Goal: Task Accomplishment & Management: Complete application form

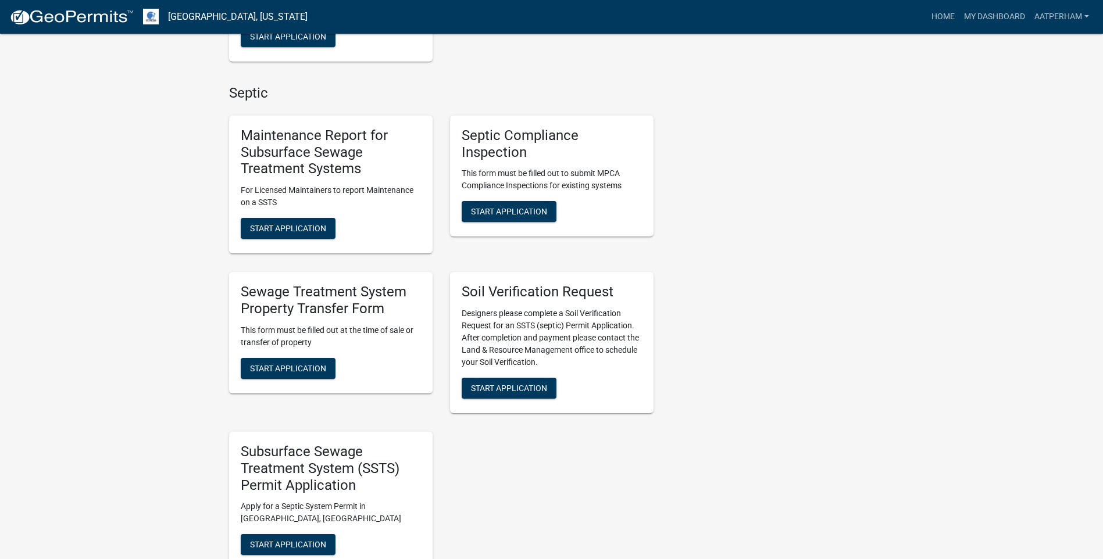
scroll to position [523, 0]
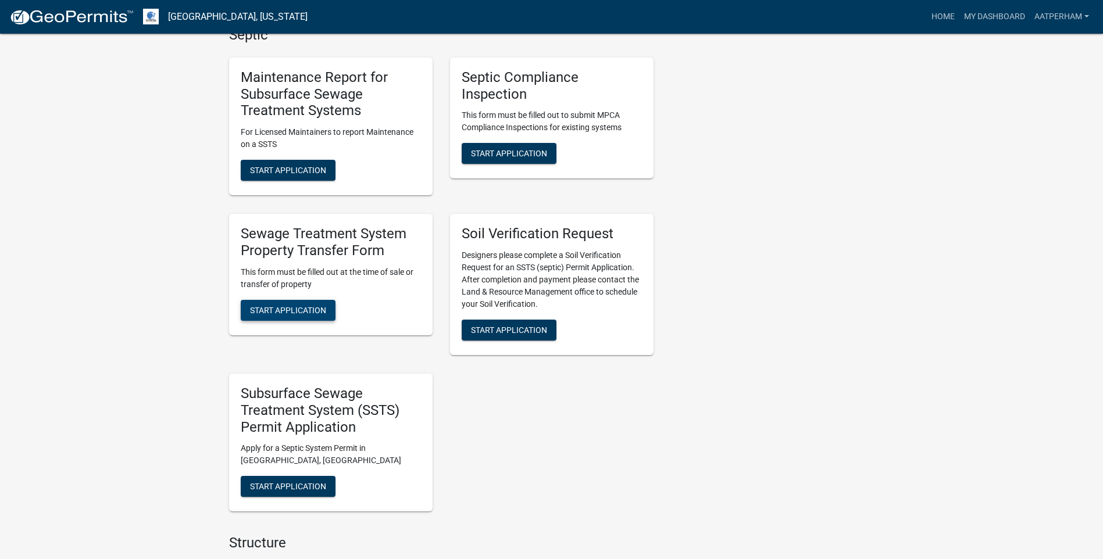
click at [289, 310] on span "Start Application" at bounding box center [288, 309] width 76 height 9
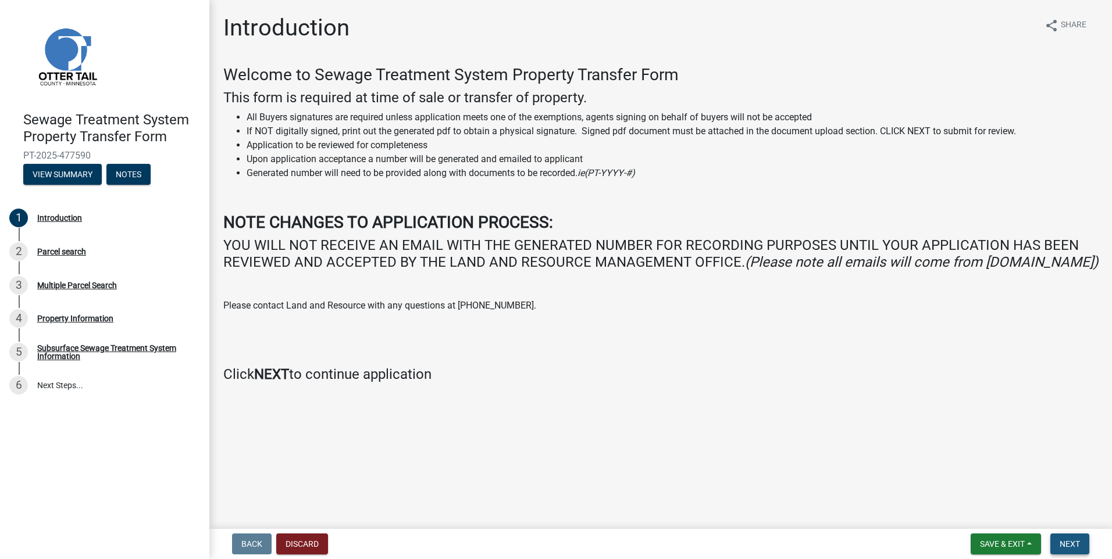
click at [1067, 542] on span "Next" at bounding box center [1069, 543] width 20 height 9
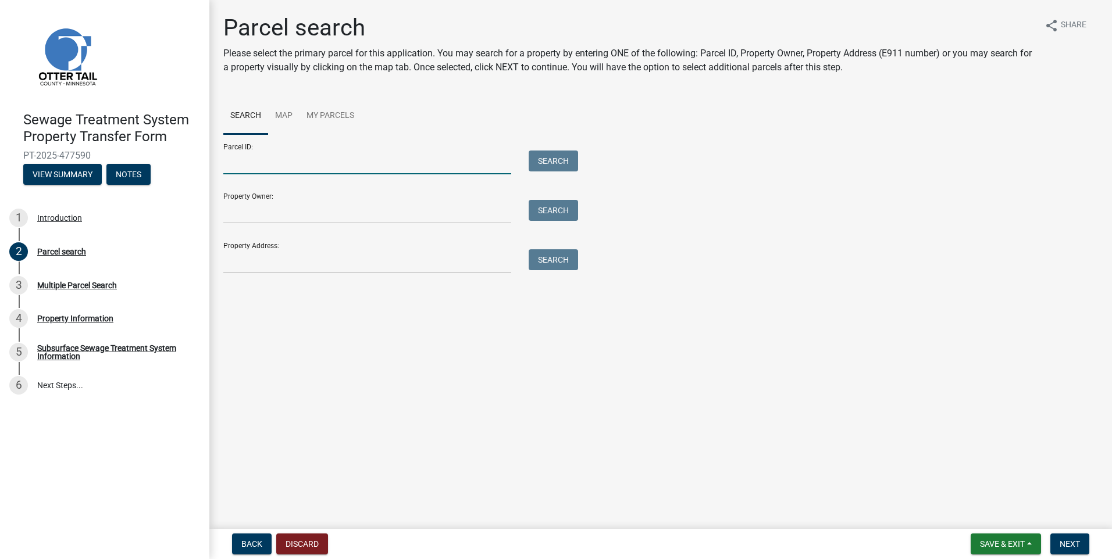
click at [316, 166] on input "Parcel ID:" at bounding box center [367, 163] width 288 height 24
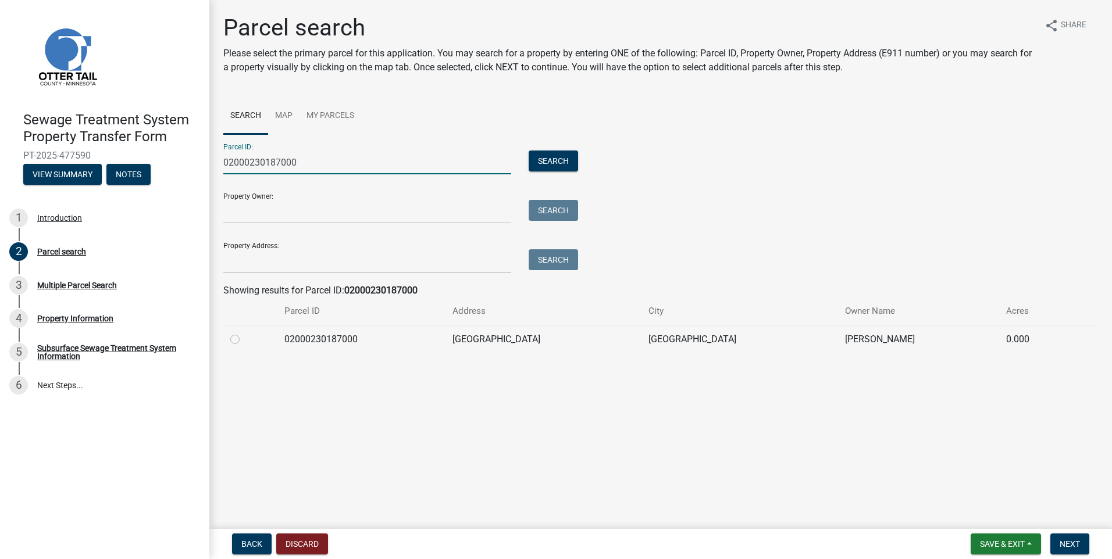
type input "02000230187000"
click at [244, 333] on label at bounding box center [244, 333] width 0 height 0
click at [244, 337] on input "radio" at bounding box center [248, 337] width 8 height 8
radio input "true"
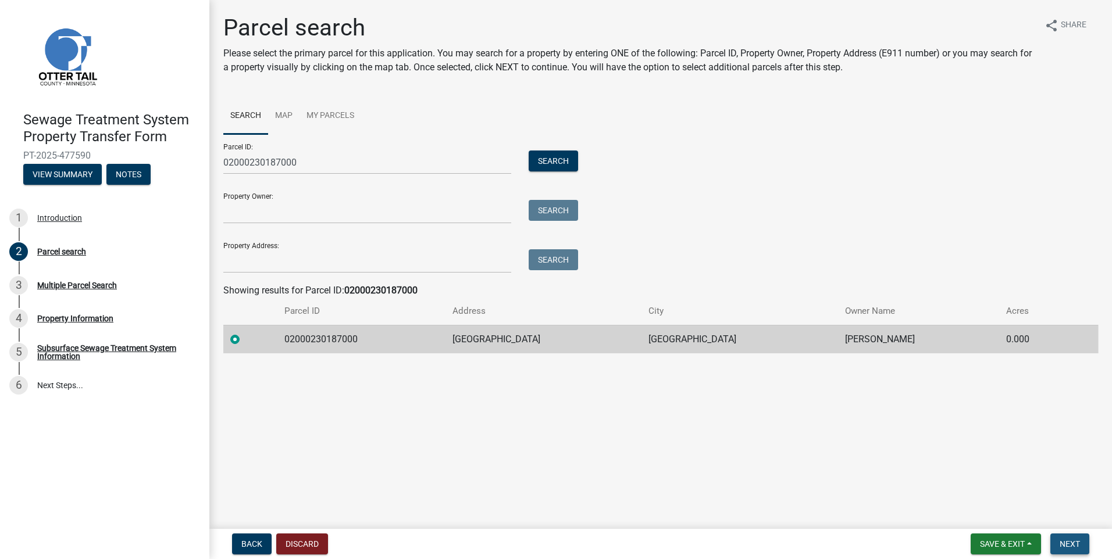
click at [1073, 537] on button "Next" at bounding box center [1069, 544] width 39 height 21
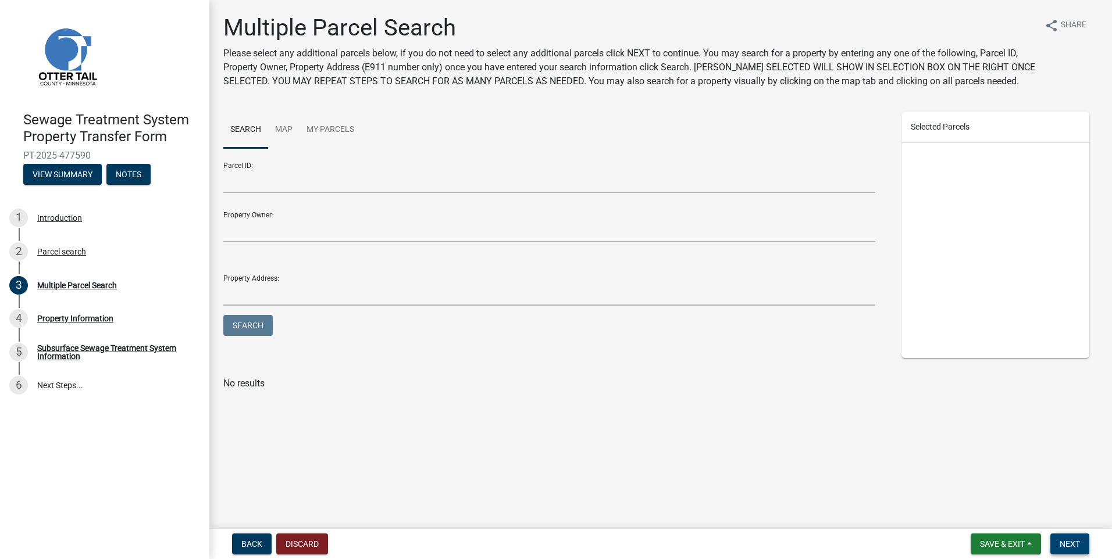
click at [1073, 539] on span "Next" at bounding box center [1069, 543] width 20 height 9
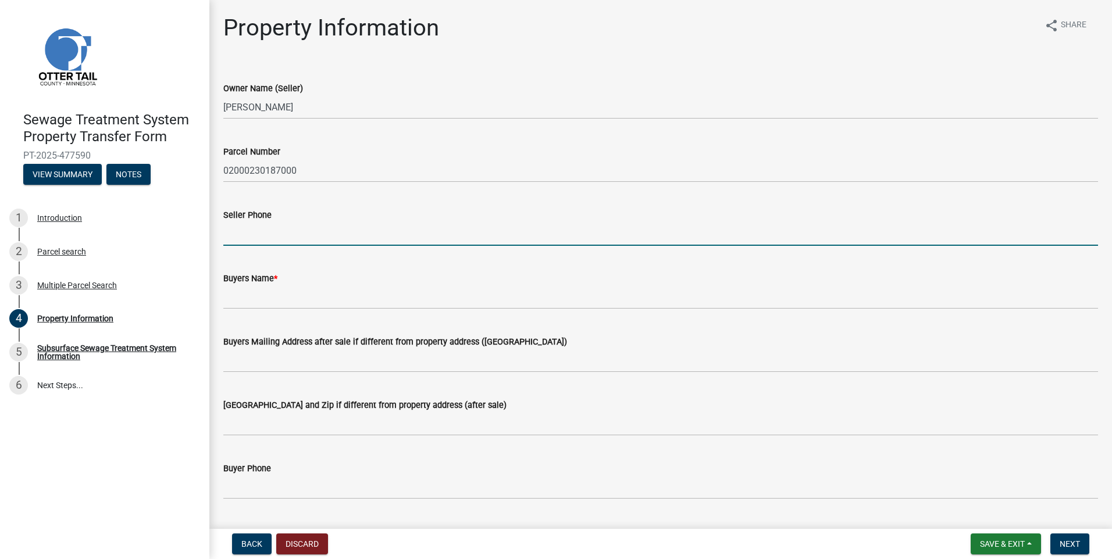
click at [265, 236] on input "Seller Phone" at bounding box center [660, 234] width 874 height 24
type input "[PHONE_NUMBER]"
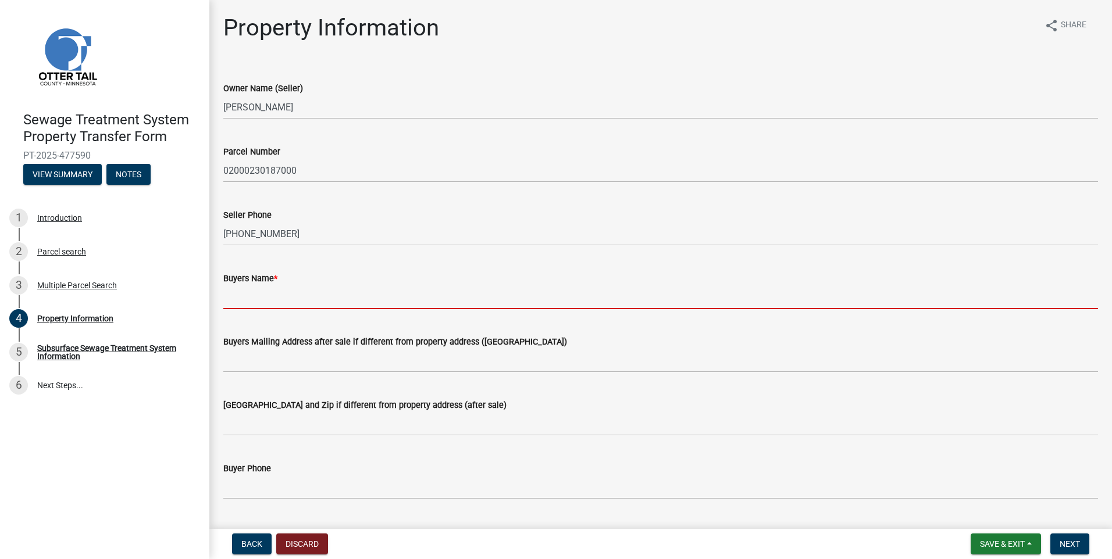
click at [265, 295] on input "Buyers Name *" at bounding box center [660, 297] width 874 height 24
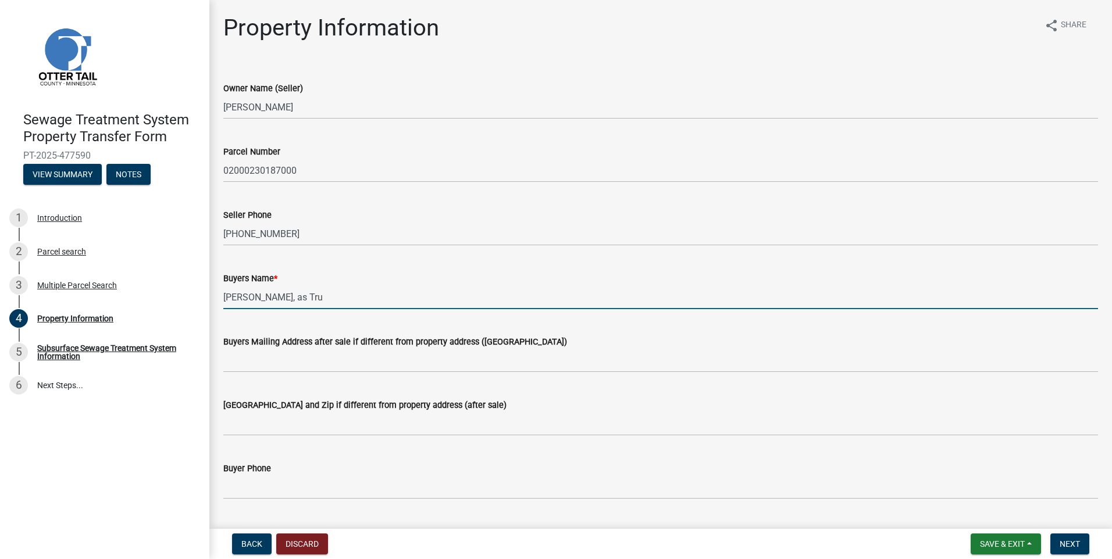
click at [348, 292] on input "[PERSON_NAME], as Tru" at bounding box center [660, 297] width 874 height 24
click at [396, 304] on input "[PERSON_NAME], as Trustee of the" at bounding box center [660, 297] width 874 height 24
type input "[PERSON_NAME], as Trustee of the [PERSON_NAME] Revocable Trust under Agreement …"
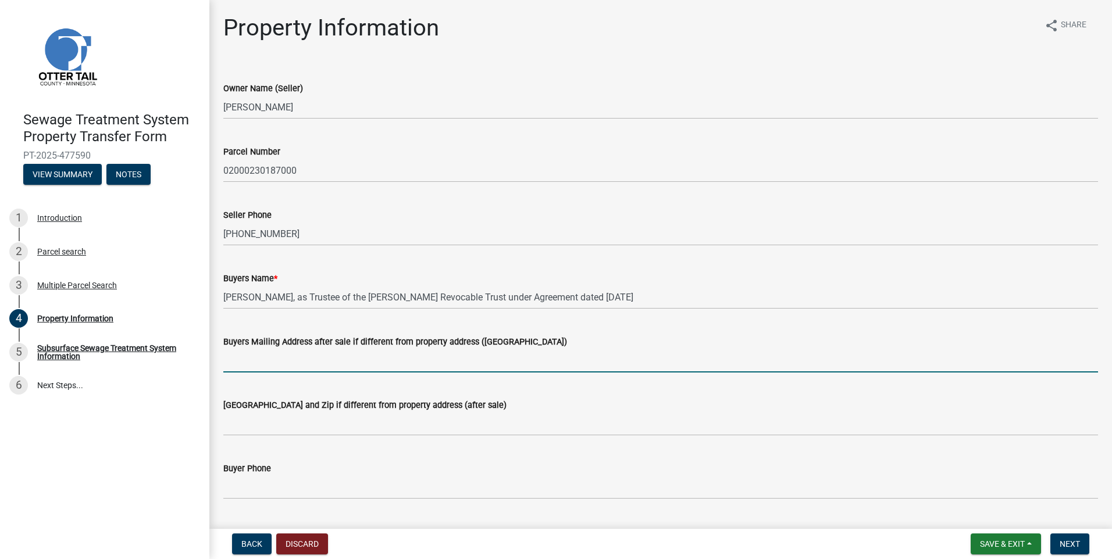
click at [250, 355] on input "Buyers Mailing Address after sale if different from property address ([GEOGRAPH…" at bounding box center [660, 361] width 874 height 24
type input "[STREET_ADDRESS][PERSON_NAME]"
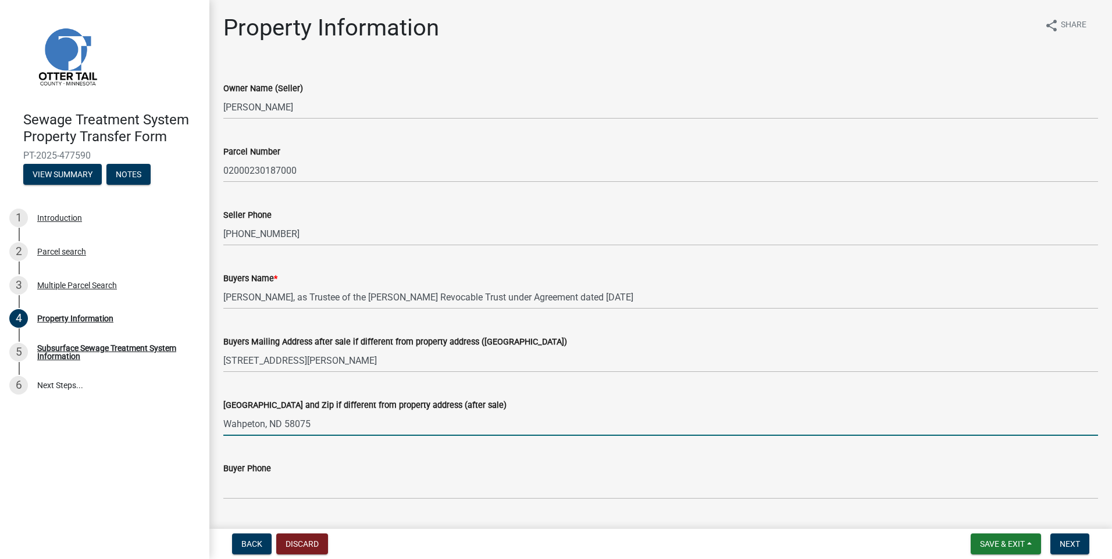
type input "Wahpeton, ND 58075"
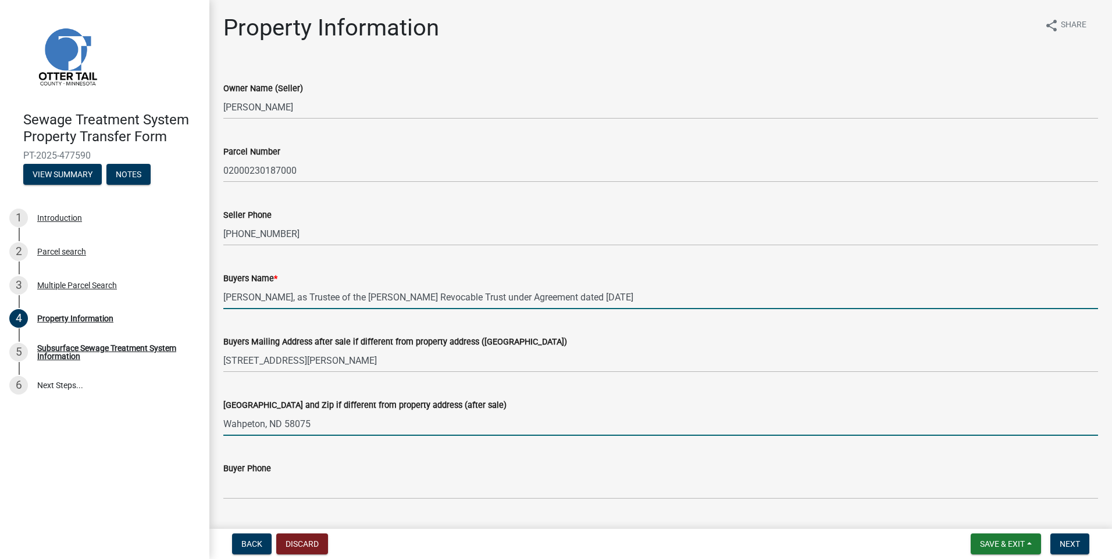
click at [662, 298] on input "[PERSON_NAME], as Trustee of the [PERSON_NAME] Revocable Trust under Agreement …" at bounding box center [660, 297] width 874 height 24
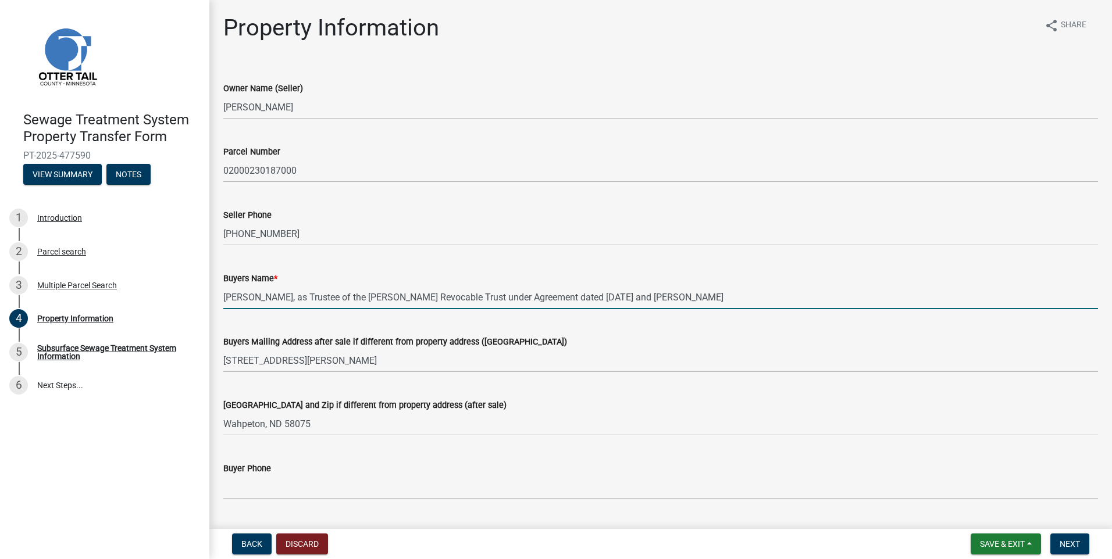
scroll to position [58, 0]
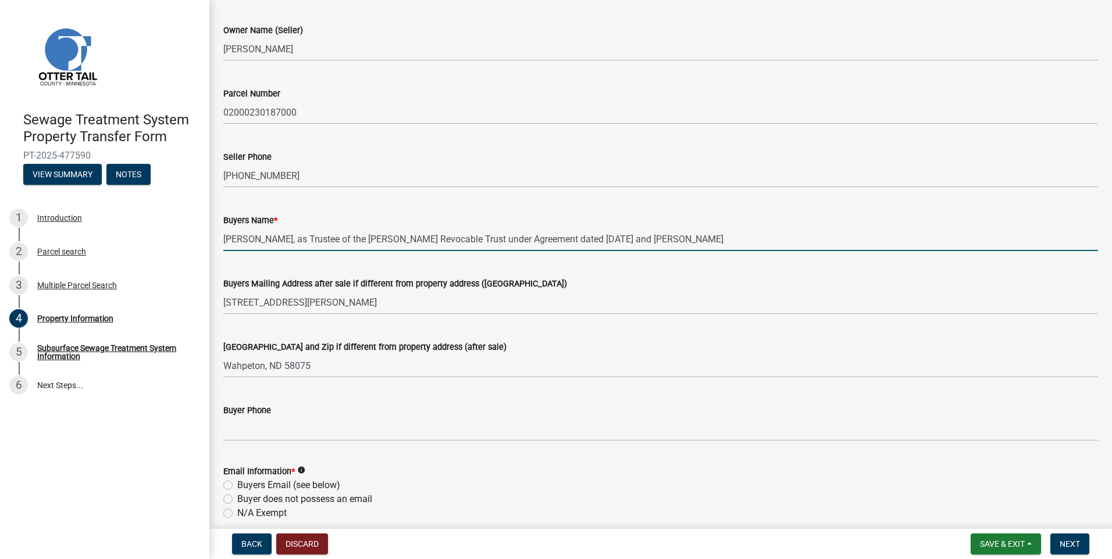
type input "[PERSON_NAME], as Trustee of the [PERSON_NAME] Revocable Trust under Agreement …"
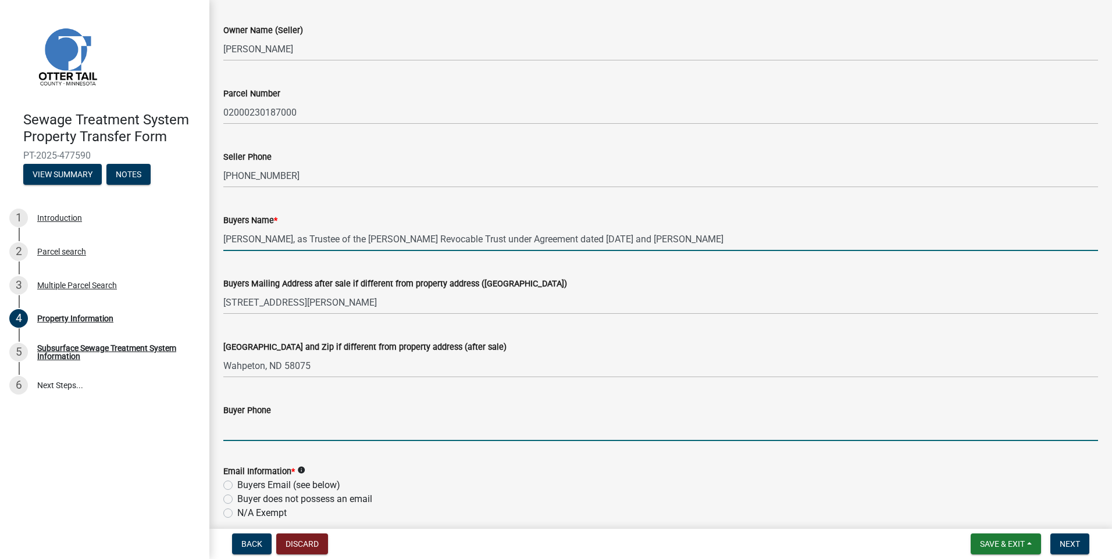
click at [267, 433] on input "Buyer Phone" at bounding box center [660, 429] width 874 height 24
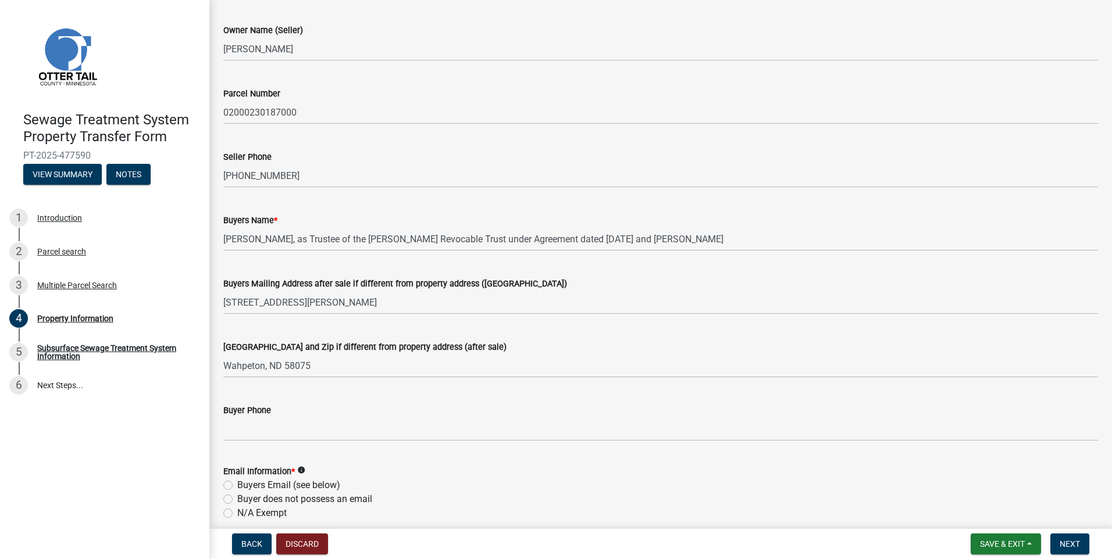
click at [237, 486] on label "Buyers Email (see below)" at bounding box center [288, 485] width 103 height 14
click at [237, 486] on input "Buyers Email (see below)" at bounding box center [241, 482] width 8 height 8
radio input "true"
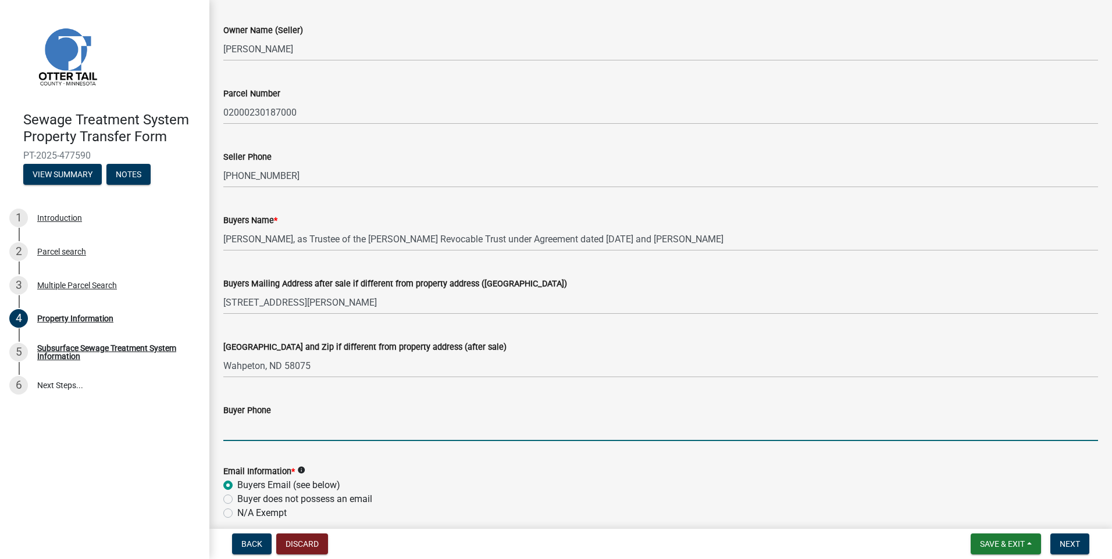
click at [244, 438] on input "Buyer Phone" at bounding box center [660, 429] width 874 height 24
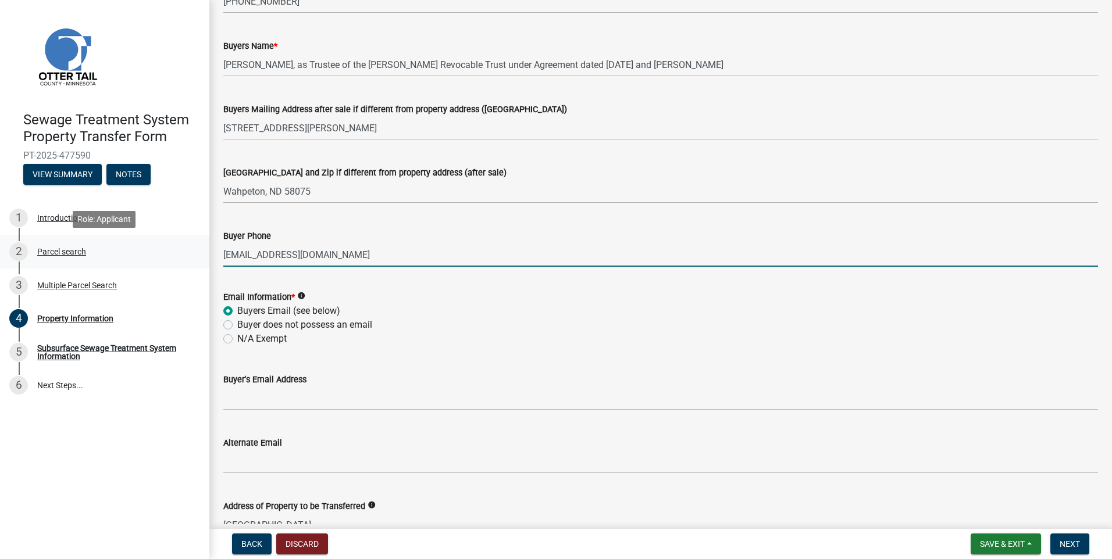
drag, startPoint x: 337, startPoint y: 250, endPoint x: 191, endPoint y: 255, distance: 146.6
click at [191, 255] on div "Sewage Treatment System Property Transfer Form PT-2025-477590 View Summary Note…" at bounding box center [556, 279] width 1112 height 559
type input "[EMAIL_ADDRESS][DOMAIN_NAME]"
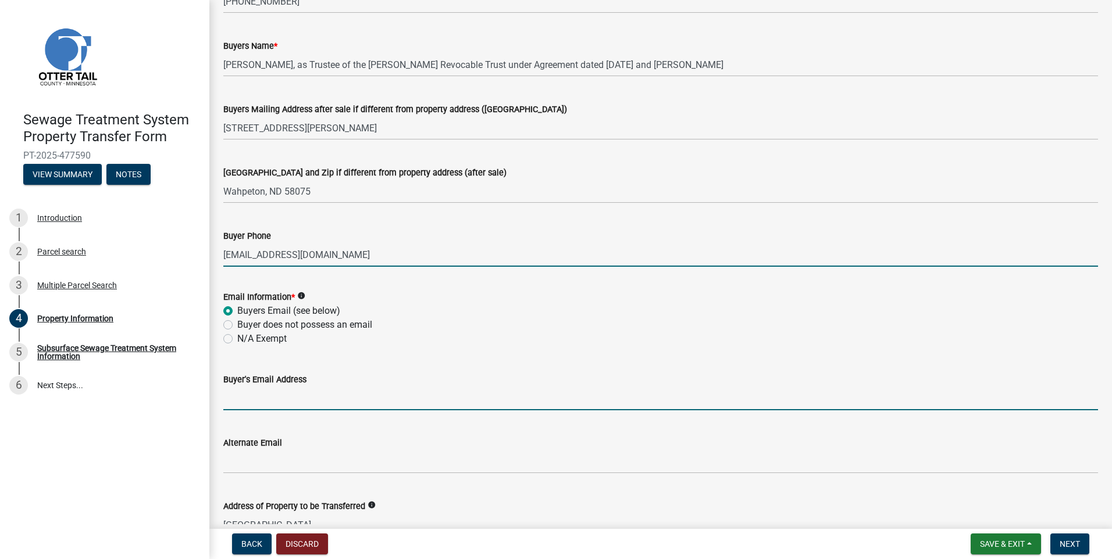
click at [277, 402] on input "Buyer's Email Address" at bounding box center [660, 399] width 874 height 24
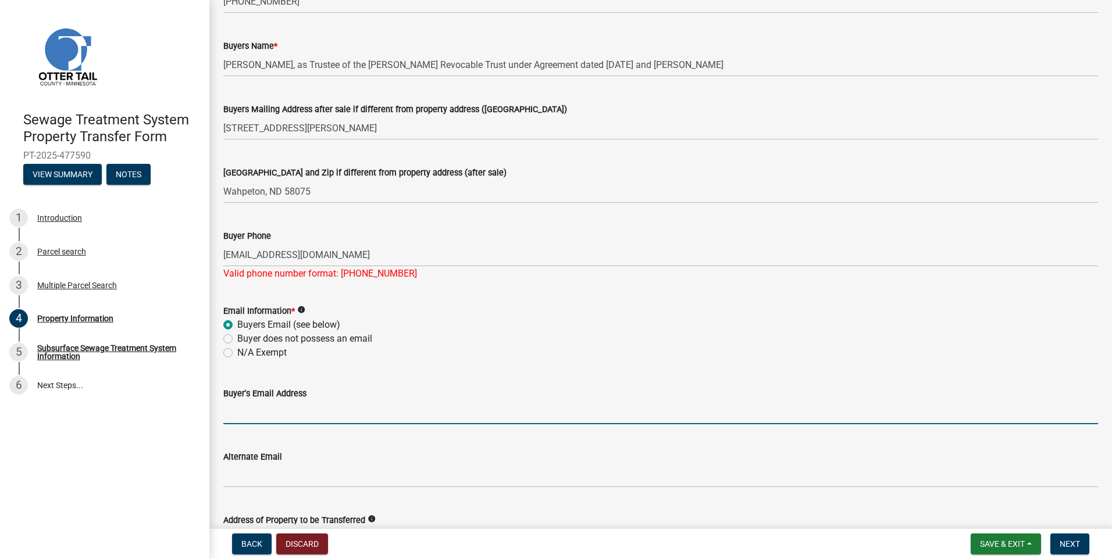
paste input "[EMAIL_ADDRESS][DOMAIN_NAME]"
type input "[EMAIL_ADDRESS][DOMAIN_NAME]"
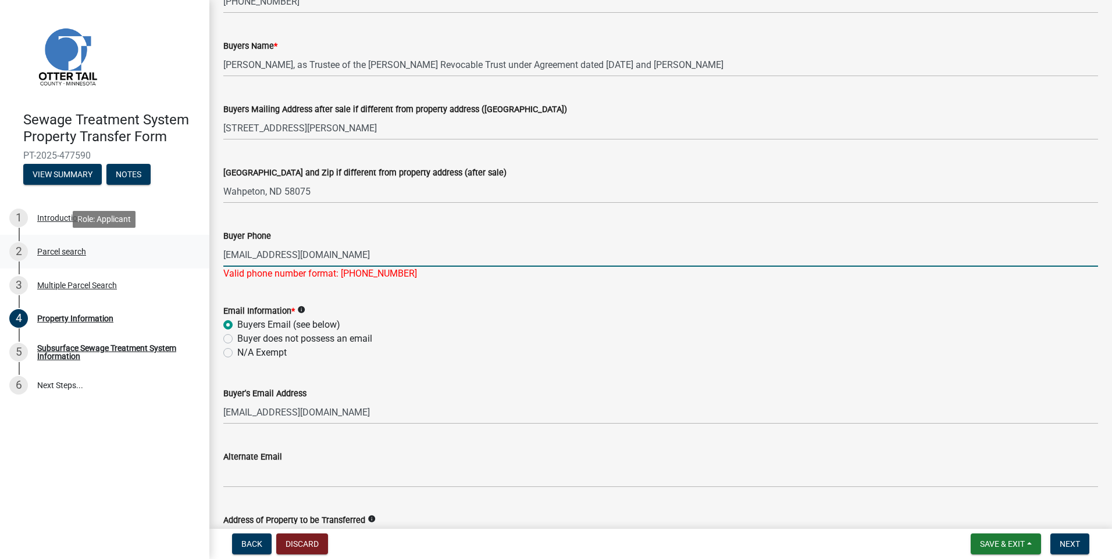
drag, startPoint x: 368, startPoint y: 252, endPoint x: 23, endPoint y: 237, distance: 345.7
click at [23, 236] on div "Sewage Treatment System Property Transfer Form PT-2025-477590 View Summary Note…" at bounding box center [556, 279] width 1112 height 559
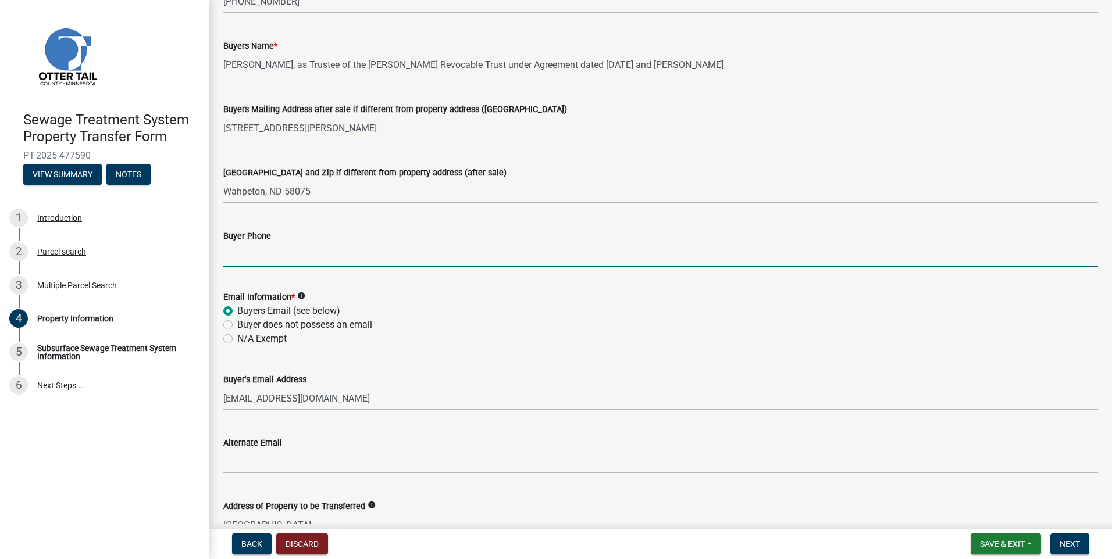
click at [260, 254] on input "Buyer Phone" at bounding box center [660, 255] width 874 height 24
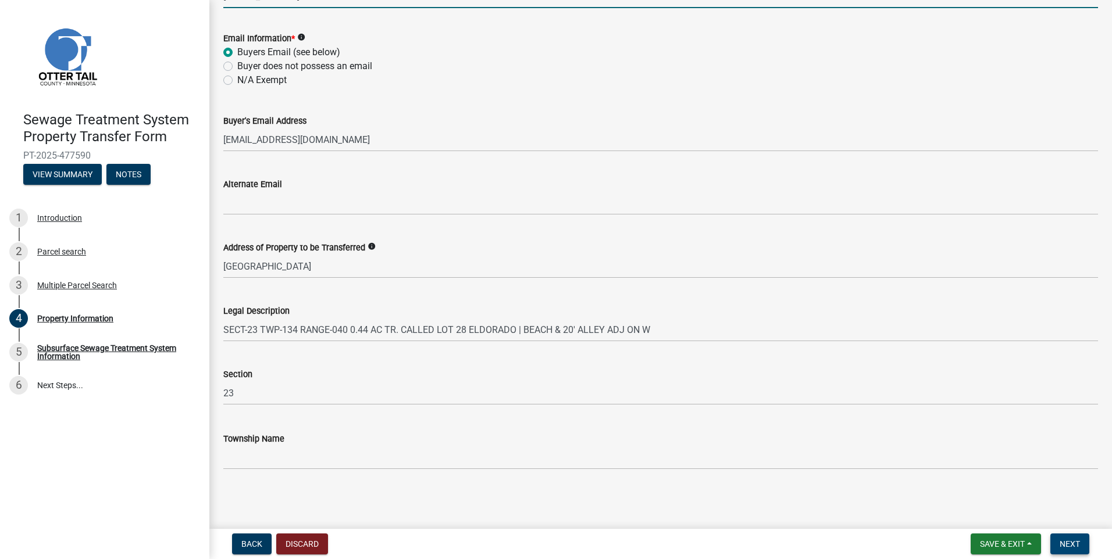
type input "[PHONE_NUMBER]"
click at [1060, 548] on span "Next" at bounding box center [1069, 543] width 20 height 9
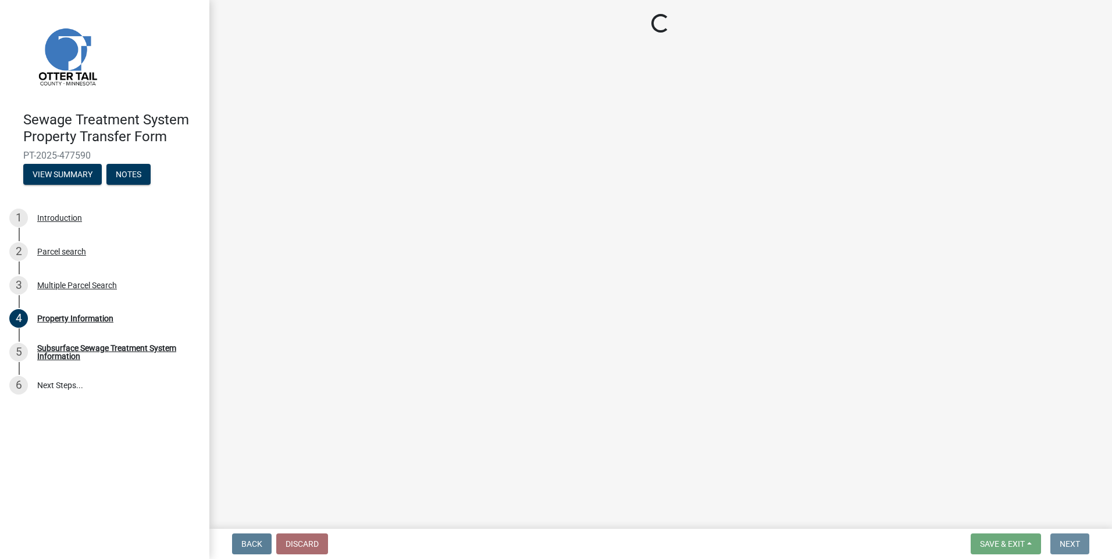
scroll to position [0, 0]
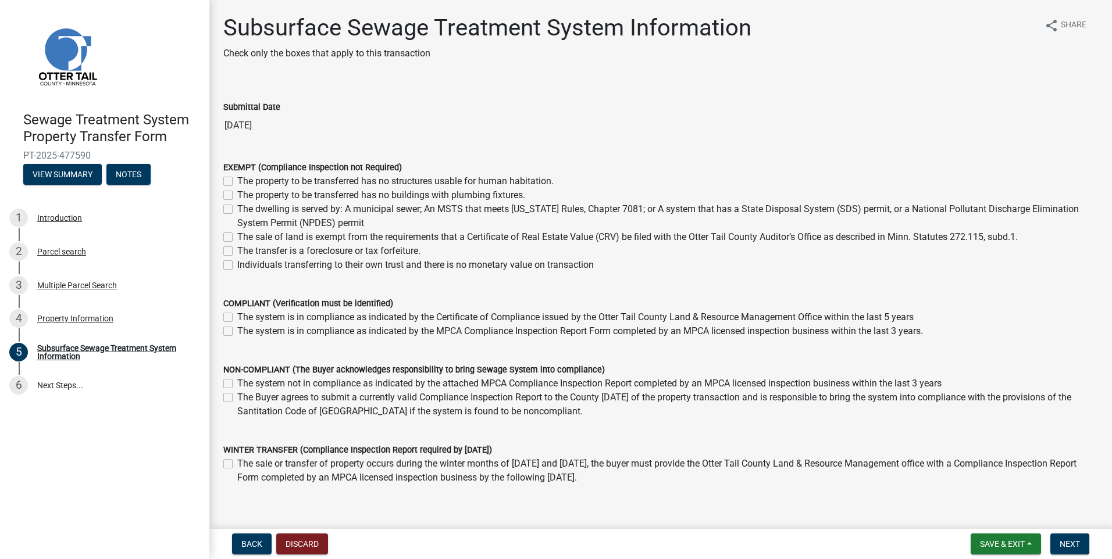
click at [237, 330] on label "The system is in compliance as indicated by the MPCA Compliance Inspection Repo…" at bounding box center [579, 331] width 685 height 14
click at [237, 330] on input "The system is in compliance as indicated by the MPCA Compliance Inspection Repo…" at bounding box center [241, 328] width 8 height 8
checkbox input "true"
checkbox input "false"
checkbox input "true"
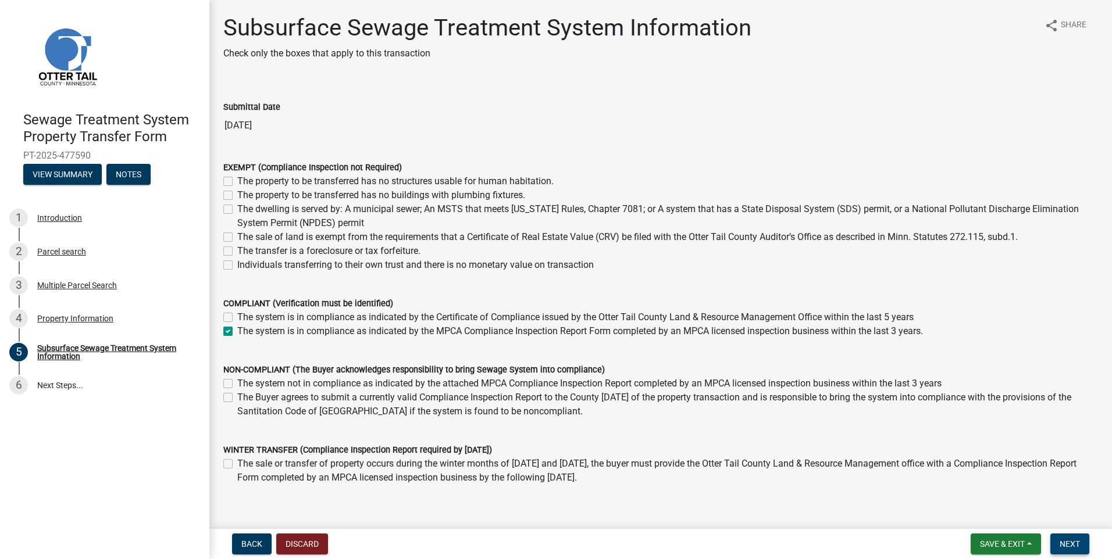
click at [1072, 547] on span "Next" at bounding box center [1069, 543] width 20 height 9
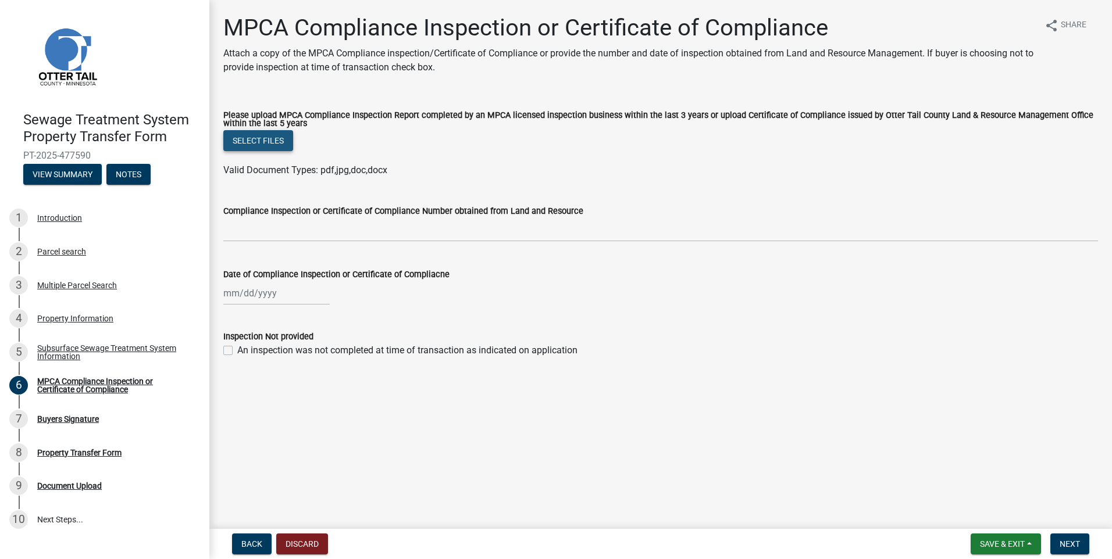
click at [274, 139] on button "Select files" at bounding box center [258, 140] width 70 height 21
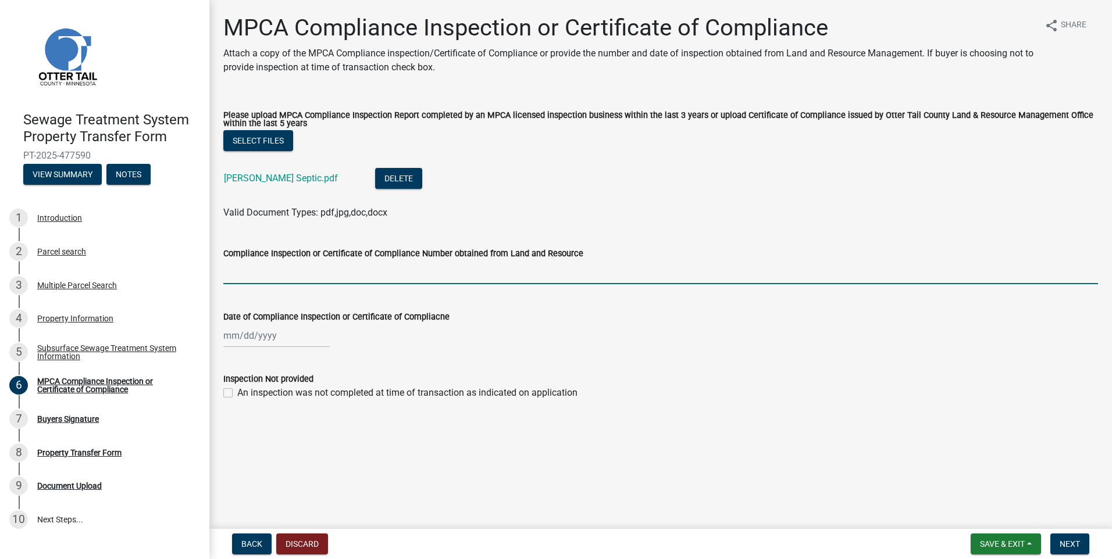
click at [246, 271] on input "Compliance Inspection or Certificate of Compliance Number obtained from Land an…" at bounding box center [660, 272] width 874 height 24
type input "8571"
click at [225, 334] on div at bounding box center [276, 336] width 106 height 24
select select "9"
select select "2025"
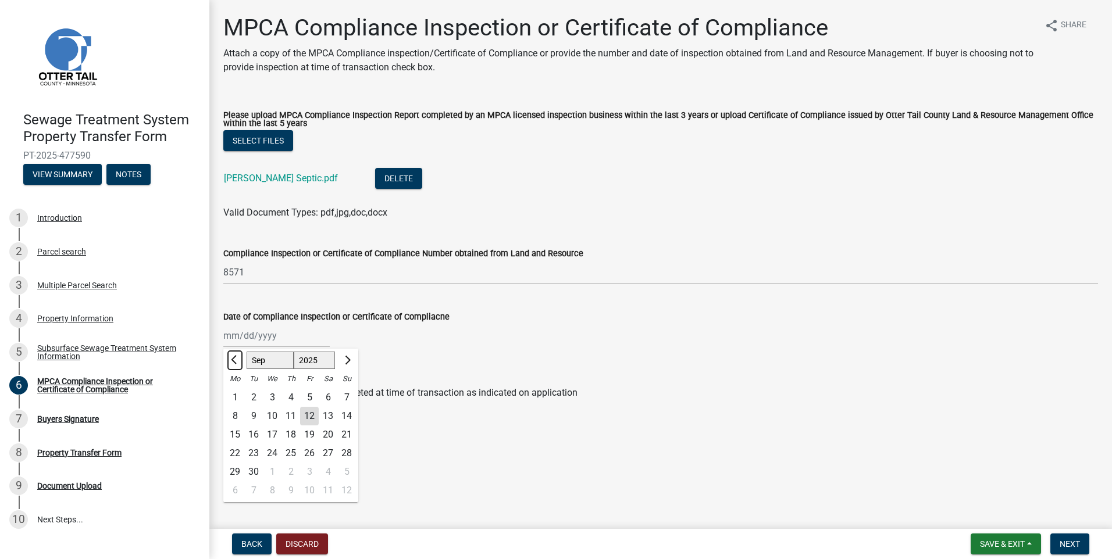
click at [237, 359] on span "Previous month" at bounding box center [235, 360] width 9 height 9
select select "8"
drag, startPoint x: 308, startPoint y: 455, endPoint x: 402, endPoint y: 451, distance: 94.8
click at [308, 454] on div "22" at bounding box center [309, 453] width 19 height 19
type input "[DATE]"
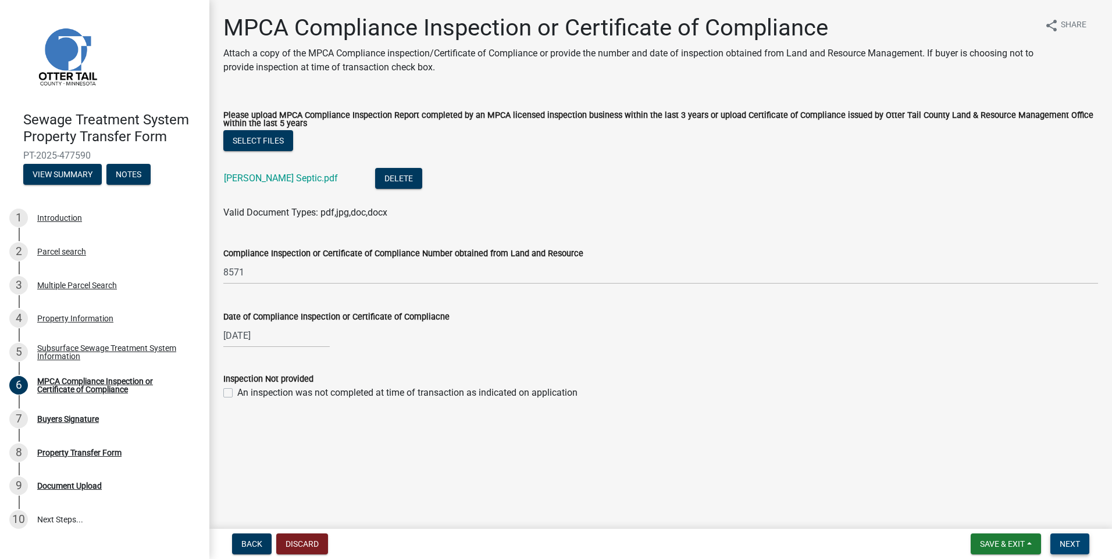
click at [1073, 544] on span "Next" at bounding box center [1069, 543] width 20 height 9
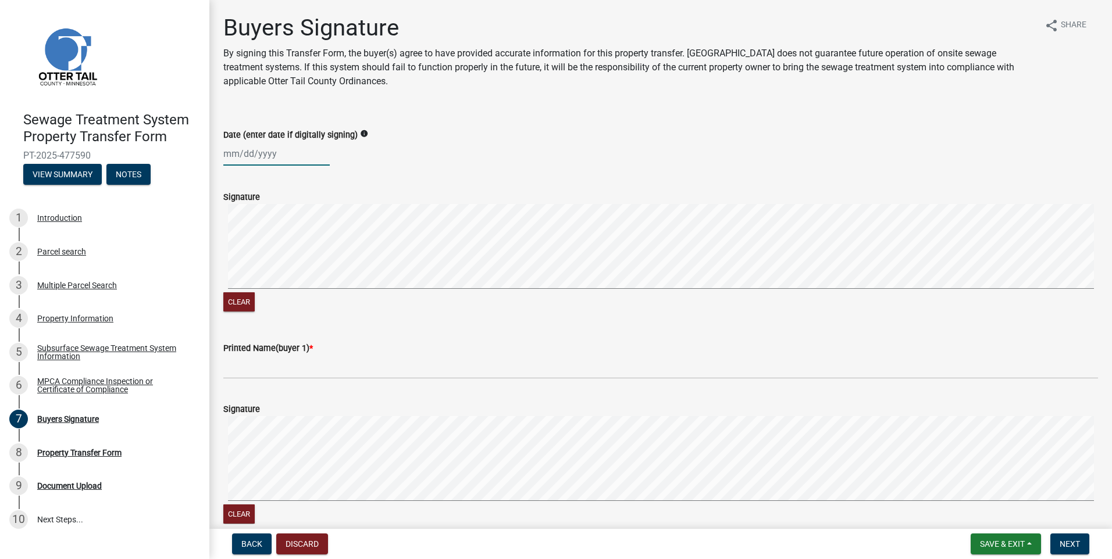
click at [231, 154] on div at bounding box center [276, 154] width 106 height 24
select select "9"
select select "2025"
click at [313, 230] on div "12" at bounding box center [309, 234] width 19 height 19
type input "[DATE]"
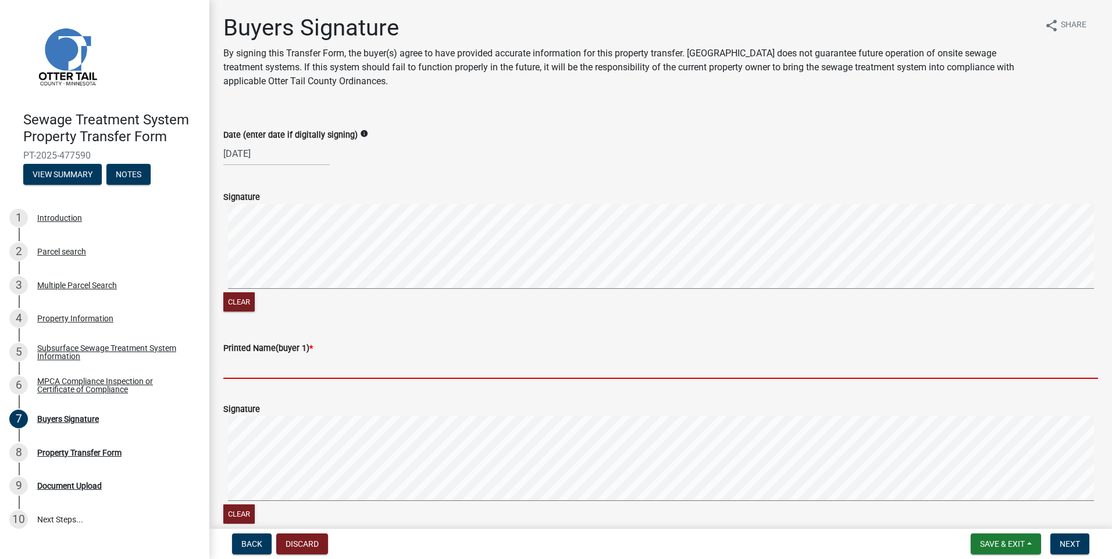
click at [247, 370] on input "Printed Name(buyer 1) *" at bounding box center [660, 367] width 874 height 24
click at [241, 372] on input "Printed Name(buyer 1) *" at bounding box center [660, 367] width 874 height 24
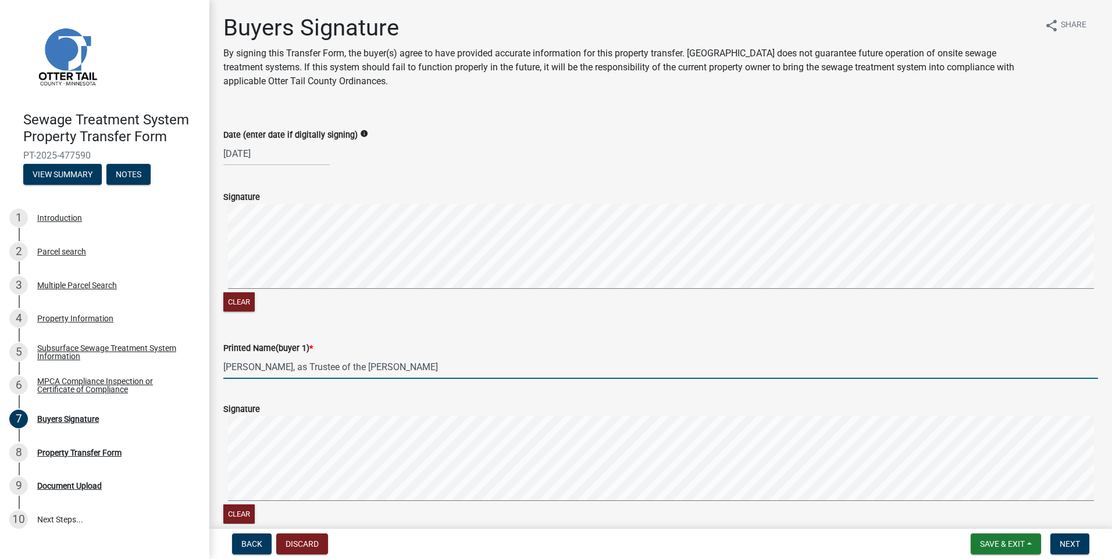
click at [394, 371] on input "[PERSON_NAME], as Trustee of the [PERSON_NAME]" at bounding box center [660, 367] width 874 height 24
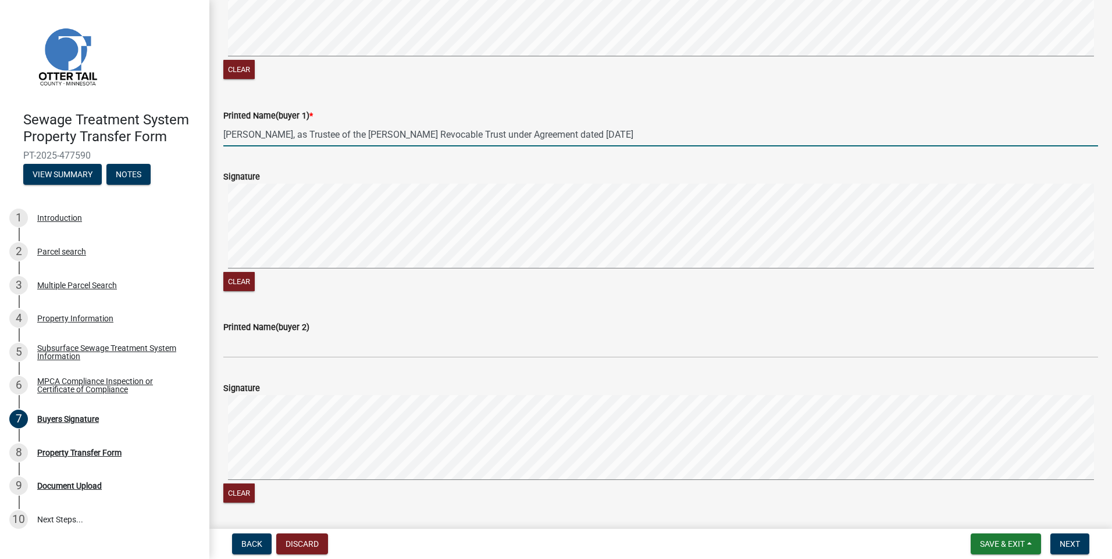
type input "[PERSON_NAME], as Trustee of the [PERSON_NAME] Revocable Trust under Agreement …"
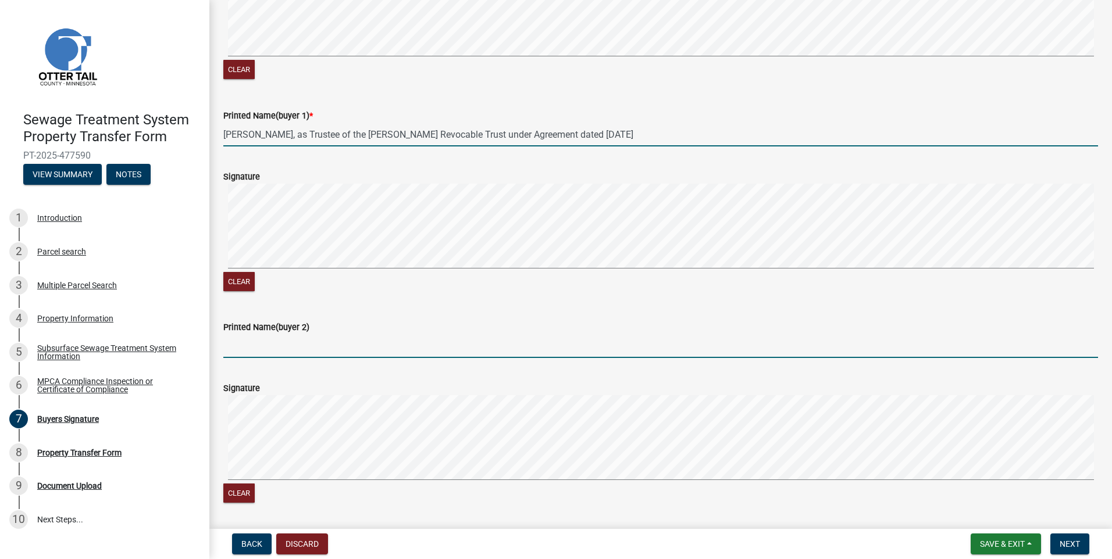
click at [251, 351] on input "Printed Name(buyer 2)" at bounding box center [660, 346] width 874 height 24
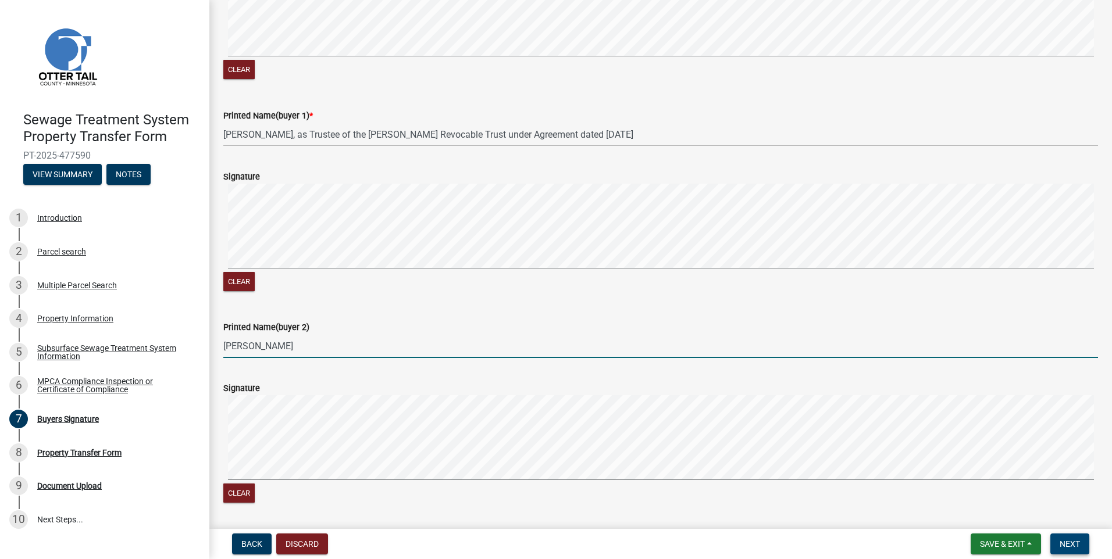
type input "[PERSON_NAME]"
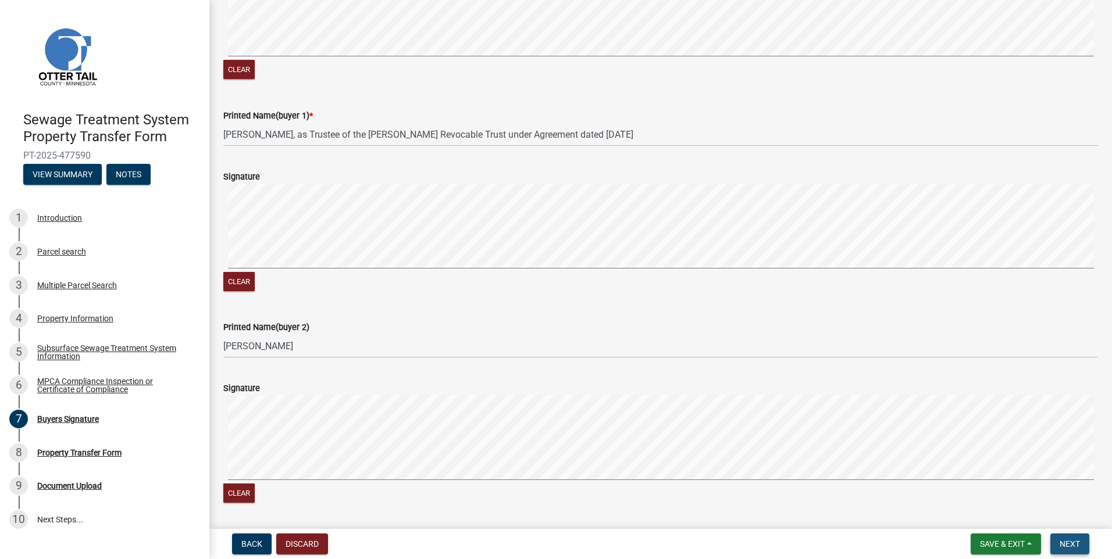
click at [1058, 540] on button "Next" at bounding box center [1069, 544] width 39 height 21
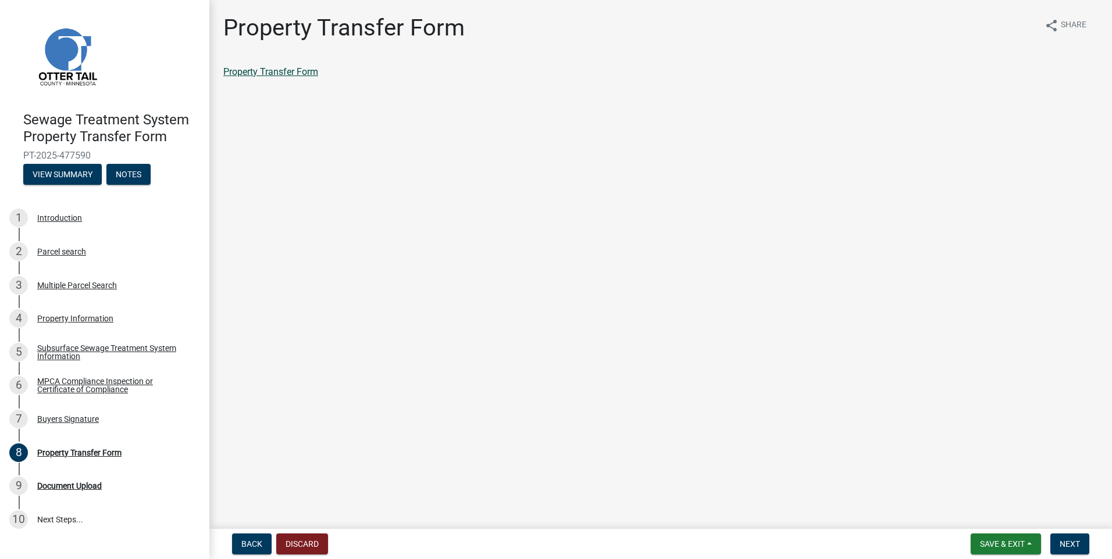
click at [301, 69] on link "Property Transfer Form" at bounding box center [270, 71] width 95 height 11
click at [1072, 540] on span "Next" at bounding box center [1069, 543] width 20 height 9
